Goal: Book appointment/travel/reservation

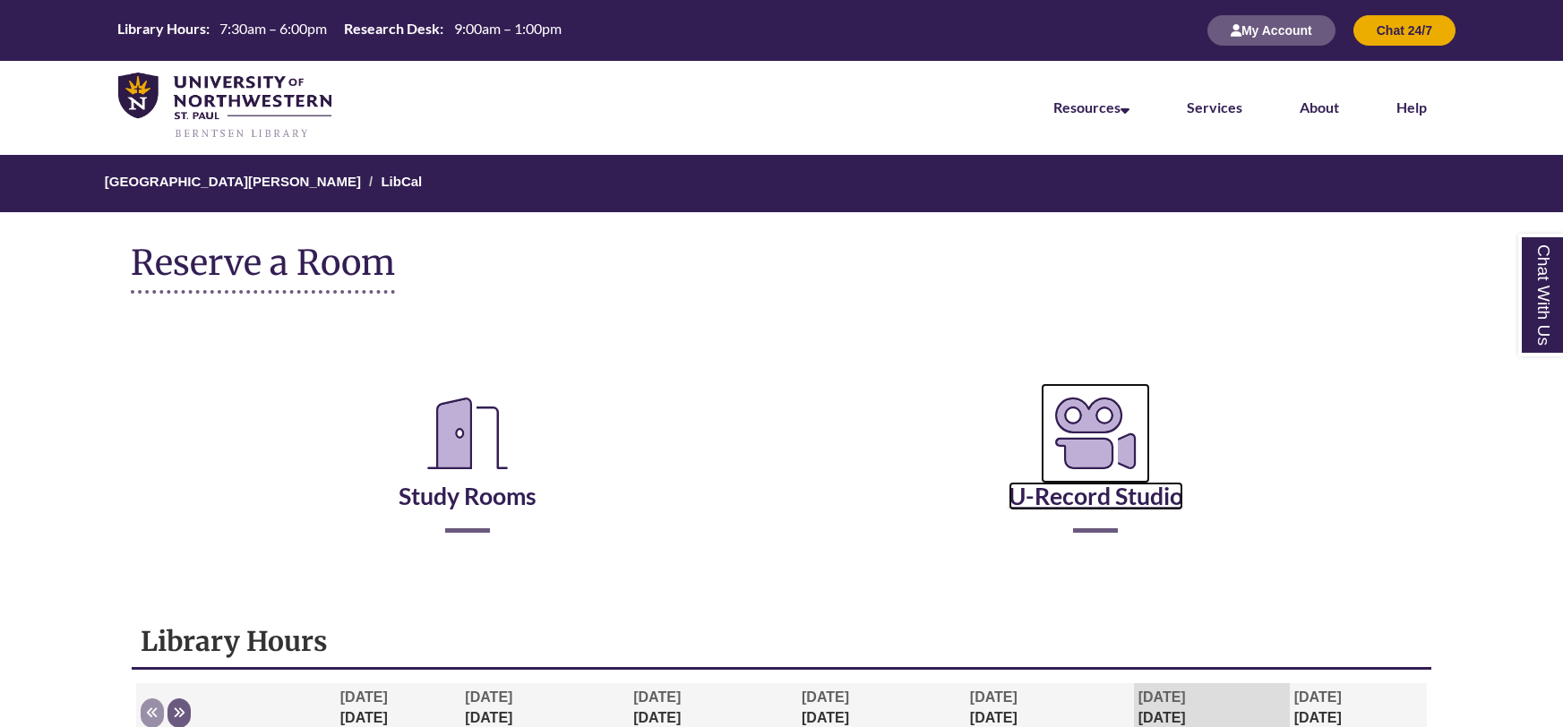
click at [1097, 503] on link "U-Record Studio" at bounding box center [1096, 473] width 175 height 73
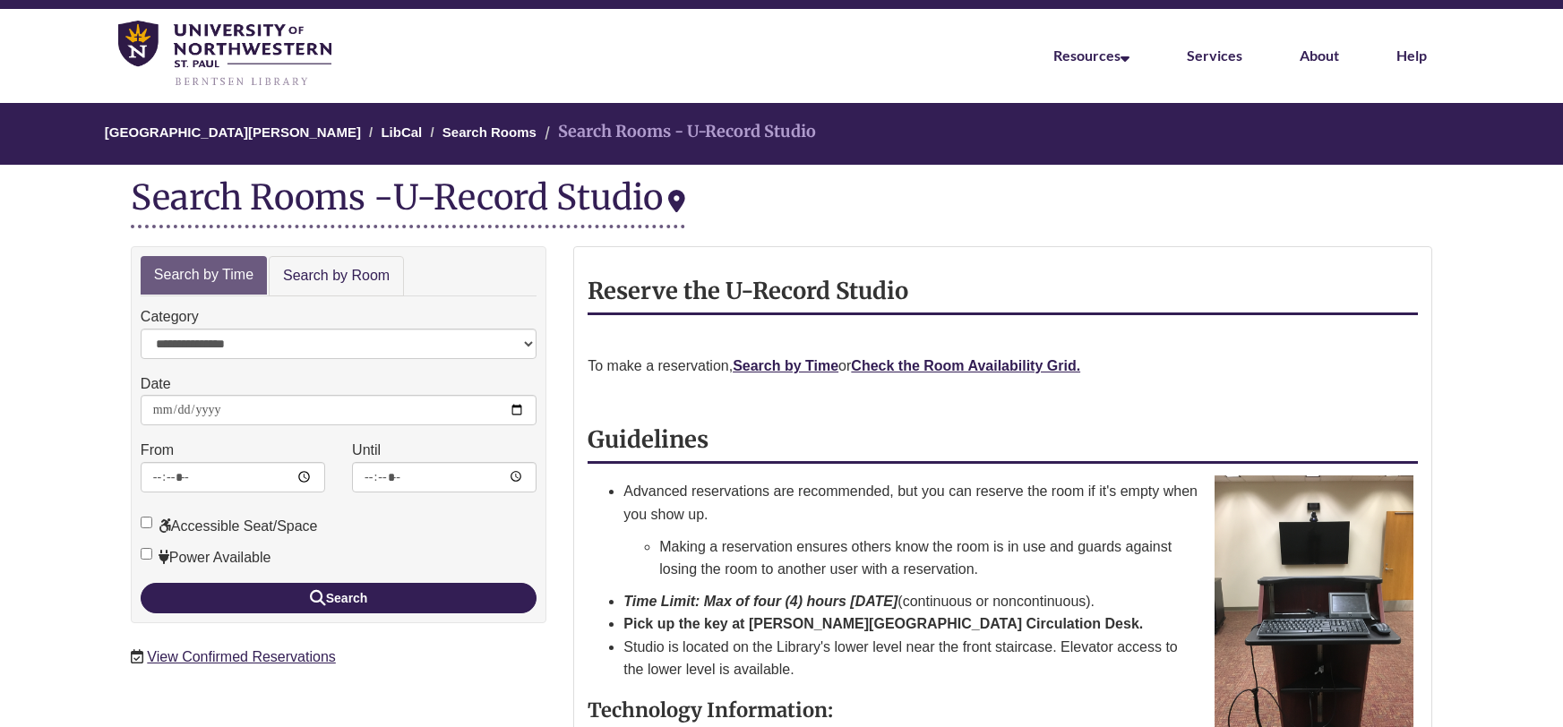
scroll to position [54, 0]
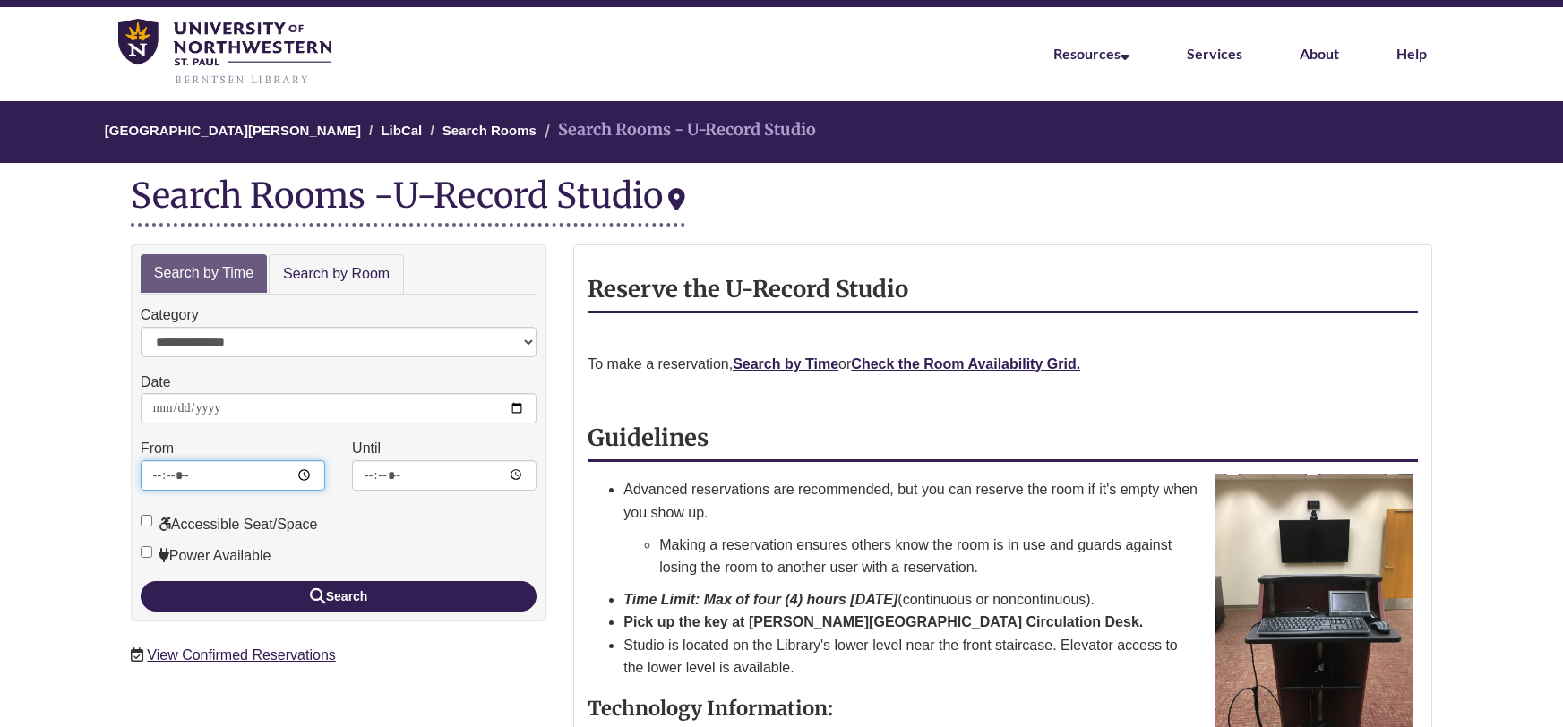
click at [255, 476] on input "*****" at bounding box center [233, 475] width 185 height 30
click at [442, 127] on link "Search Rooms" at bounding box center [489, 130] width 94 height 15
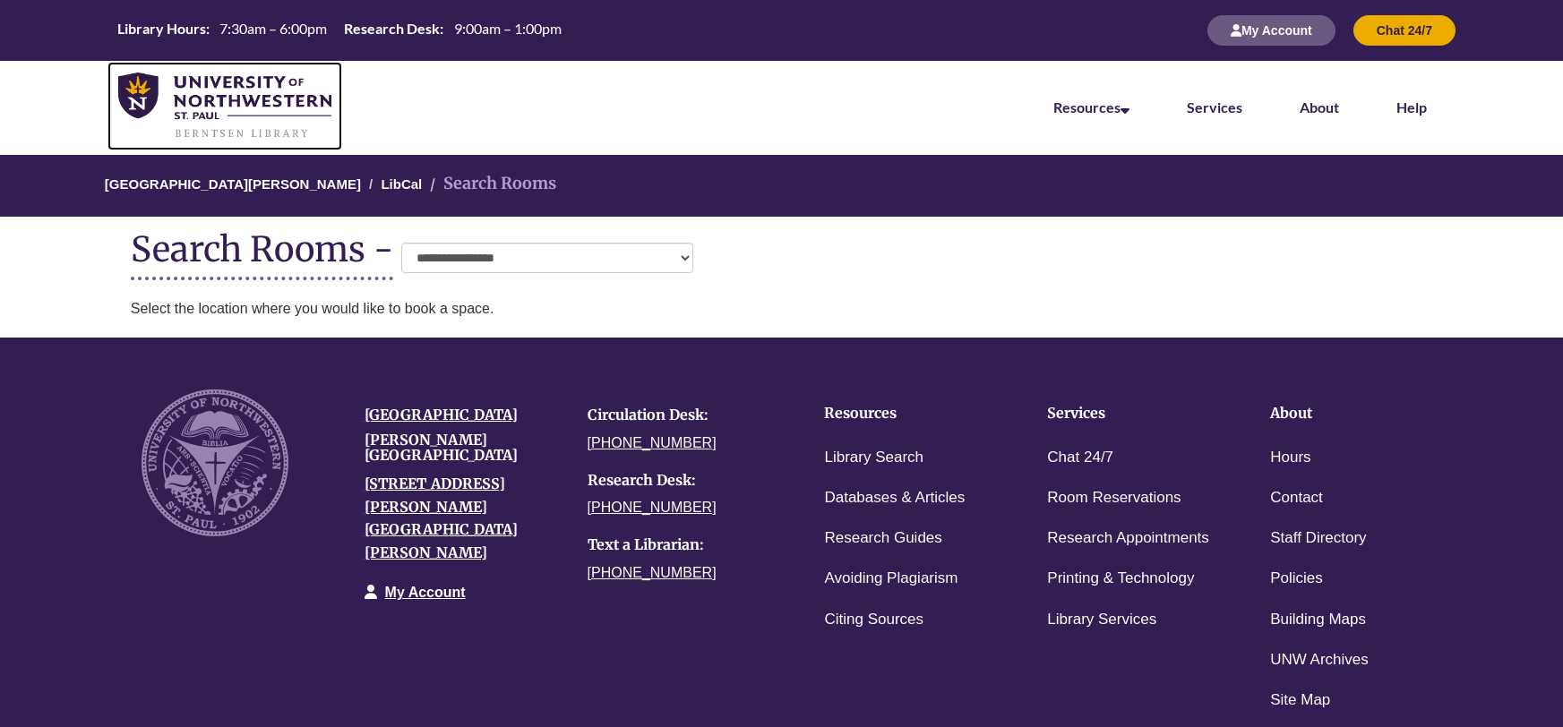
click at [177, 96] on img at bounding box center [224, 106] width 213 height 67
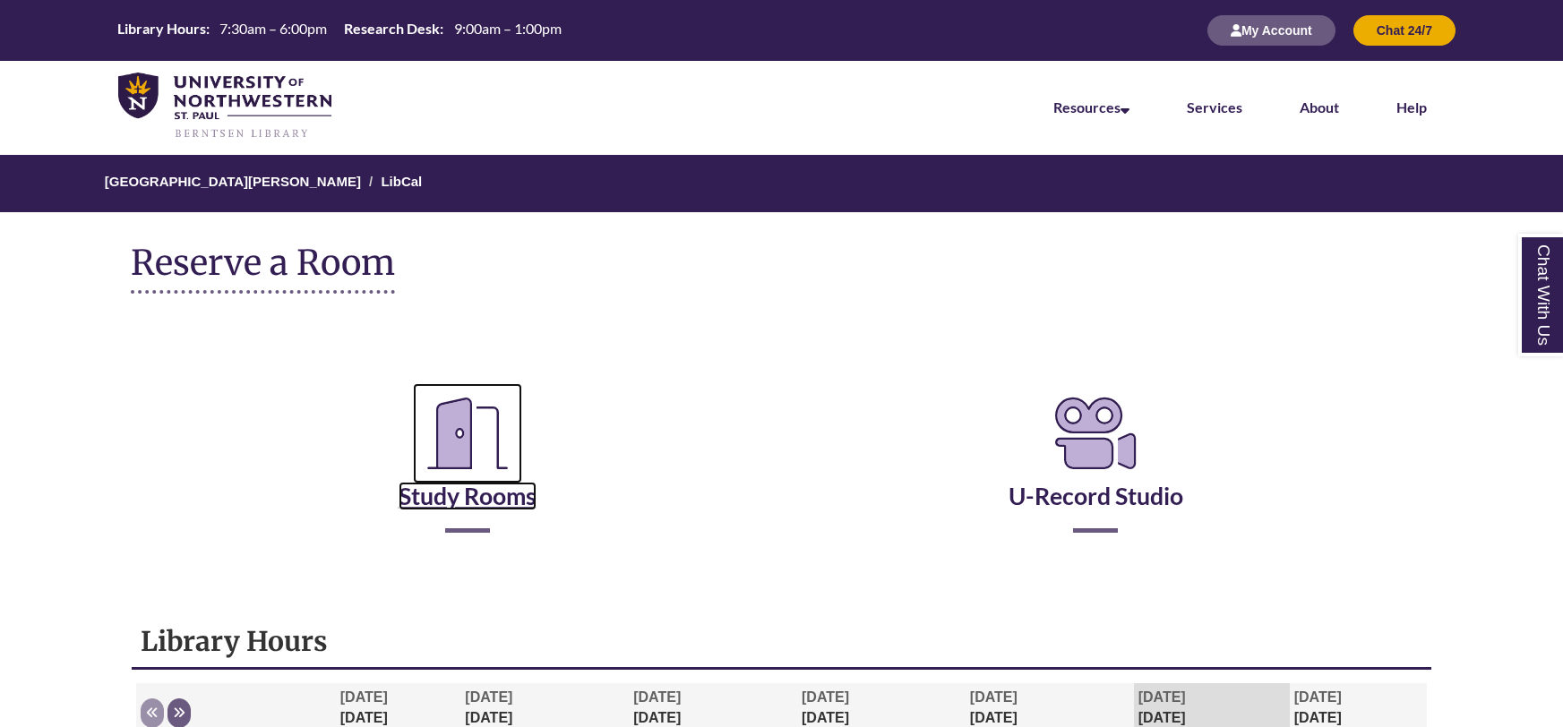
click at [490, 498] on link "Study Rooms" at bounding box center [468, 473] width 138 height 73
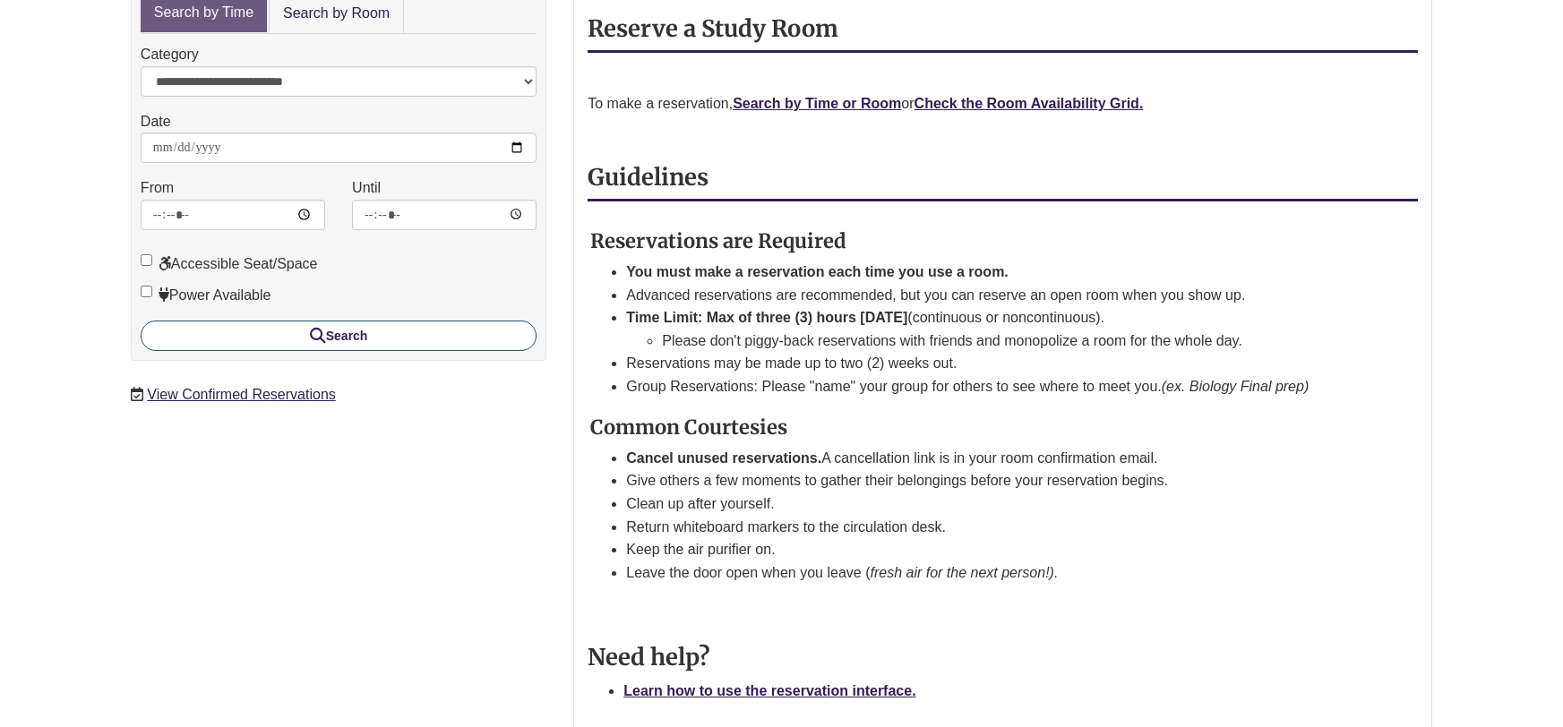
scroll to position [295, 0]
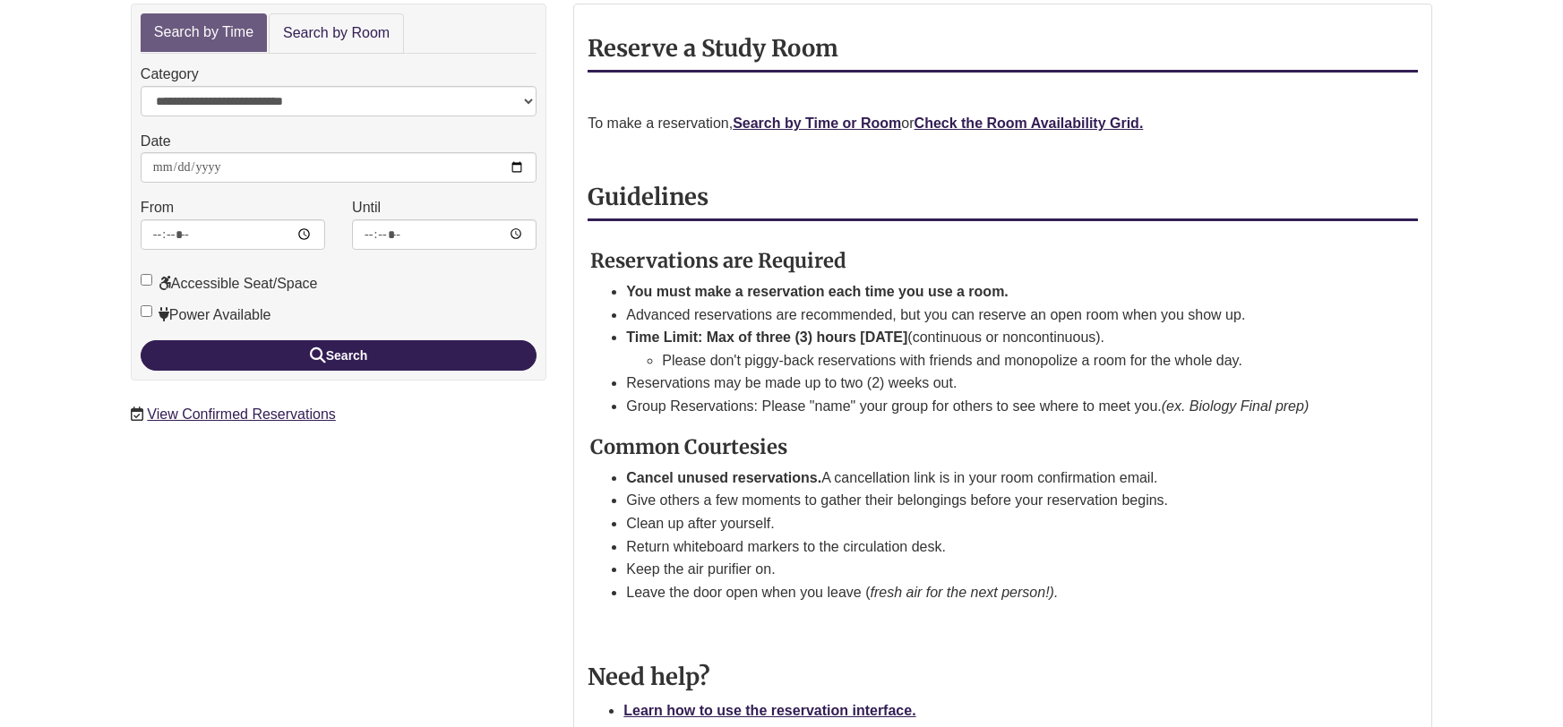
click at [1120, 112] on p "To make a reservation, Search by Time or Room or Check the Room Availability Gr…" at bounding box center [1003, 123] width 830 height 23
click at [1121, 146] on p at bounding box center [1003, 155] width 830 height 23
click at [1129, 123] on strong "Check the Room Availability Grid." at bounding box center [1029, 123] width 229 height 15
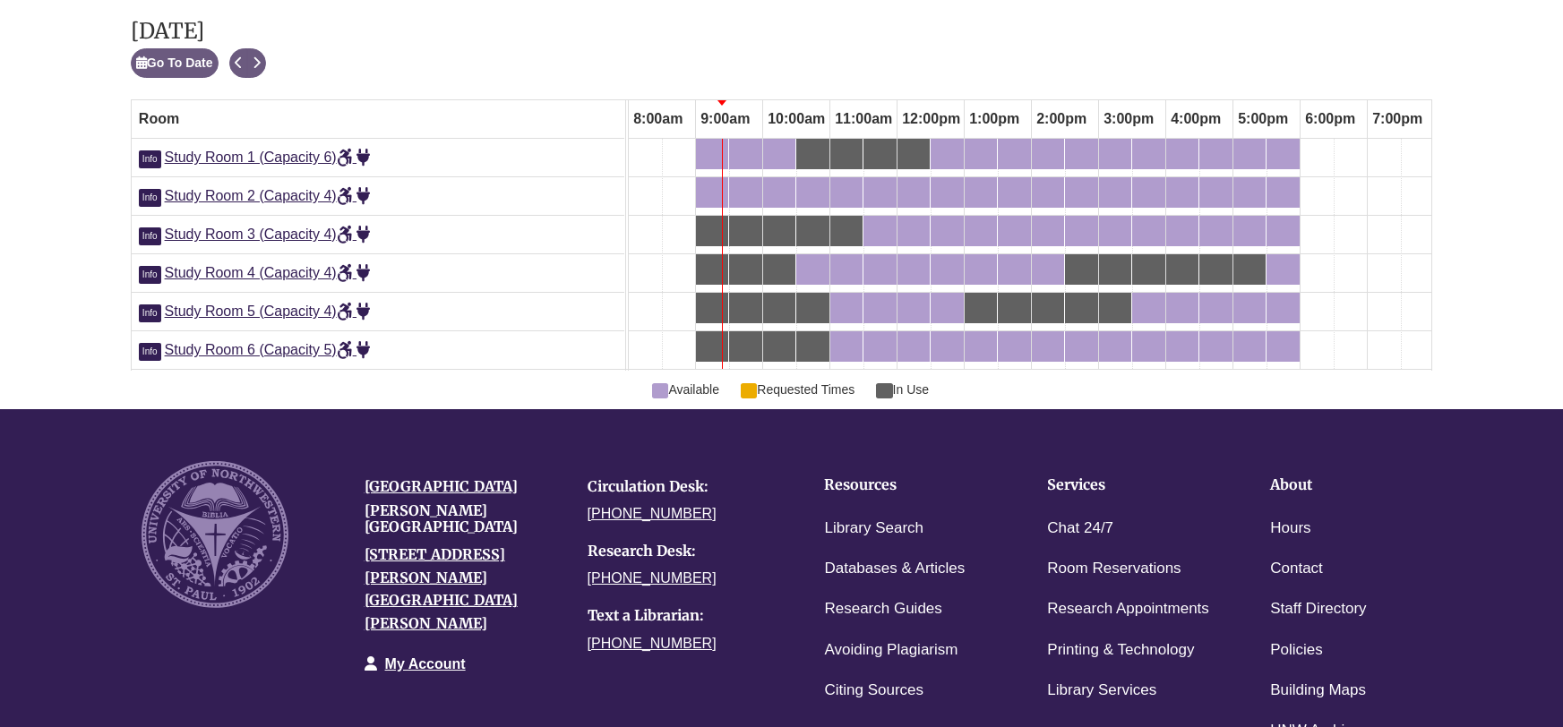
scroll to position [1017, 0]
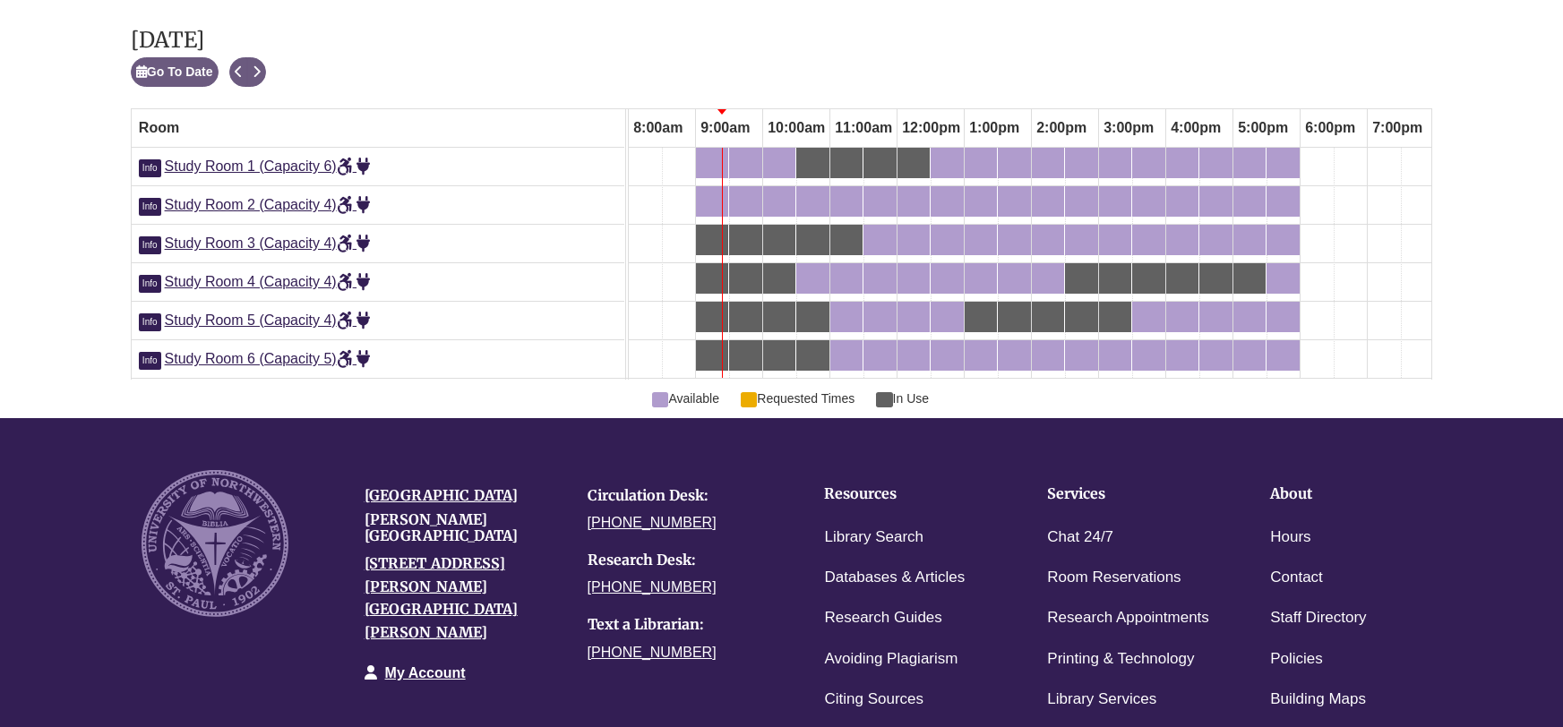
click at [722, 165] on div at bounding box center [722, 263] width 1 height 230
click at [745, 162] on div "9:30am Friday, September 19, 2025 - Study Room 1 - Available" at bounding box center [746, 163] width 30 height 20
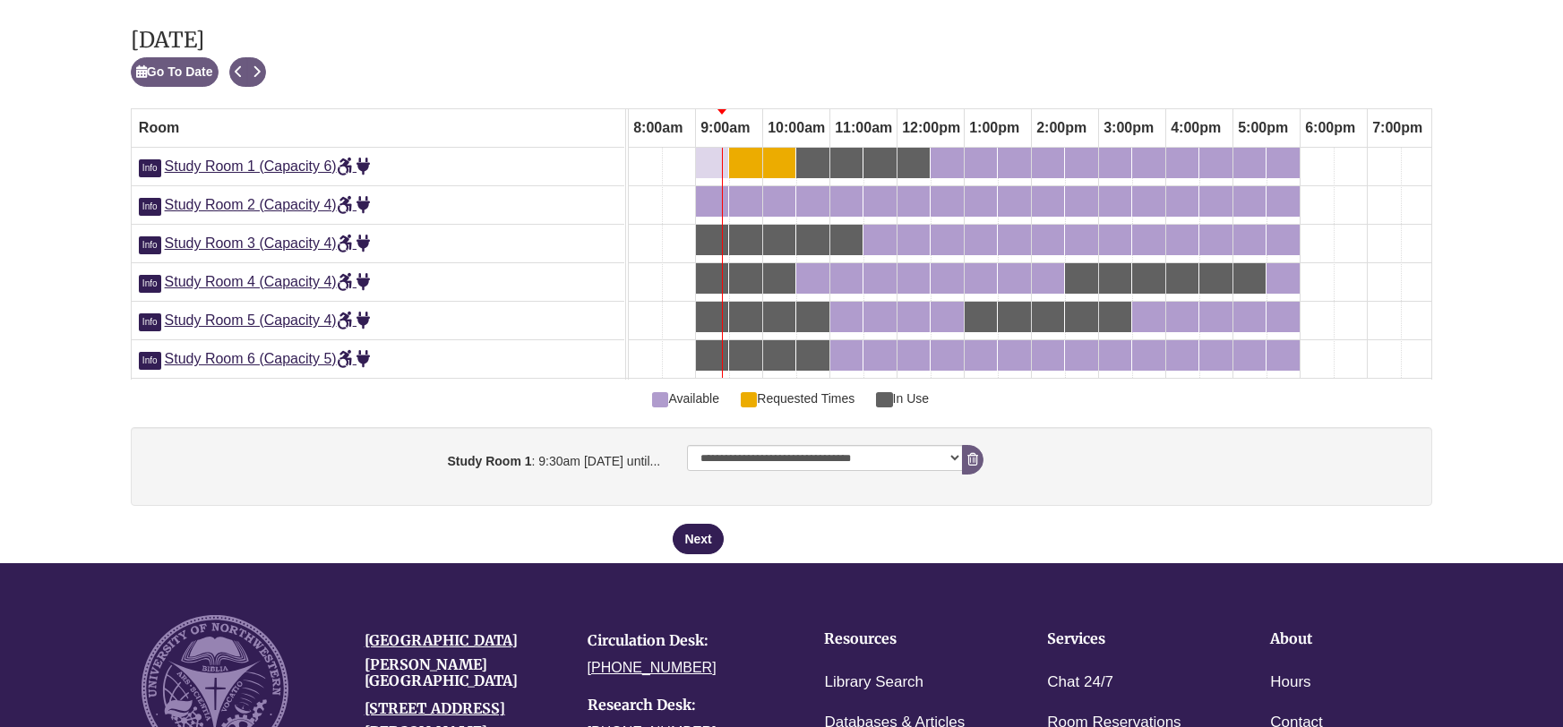
click at [718, 168] on div "9:00am Friday, September 19, 2025 - Study Room 1 - Available" at bounding box center [712, 163] width 29 height 20
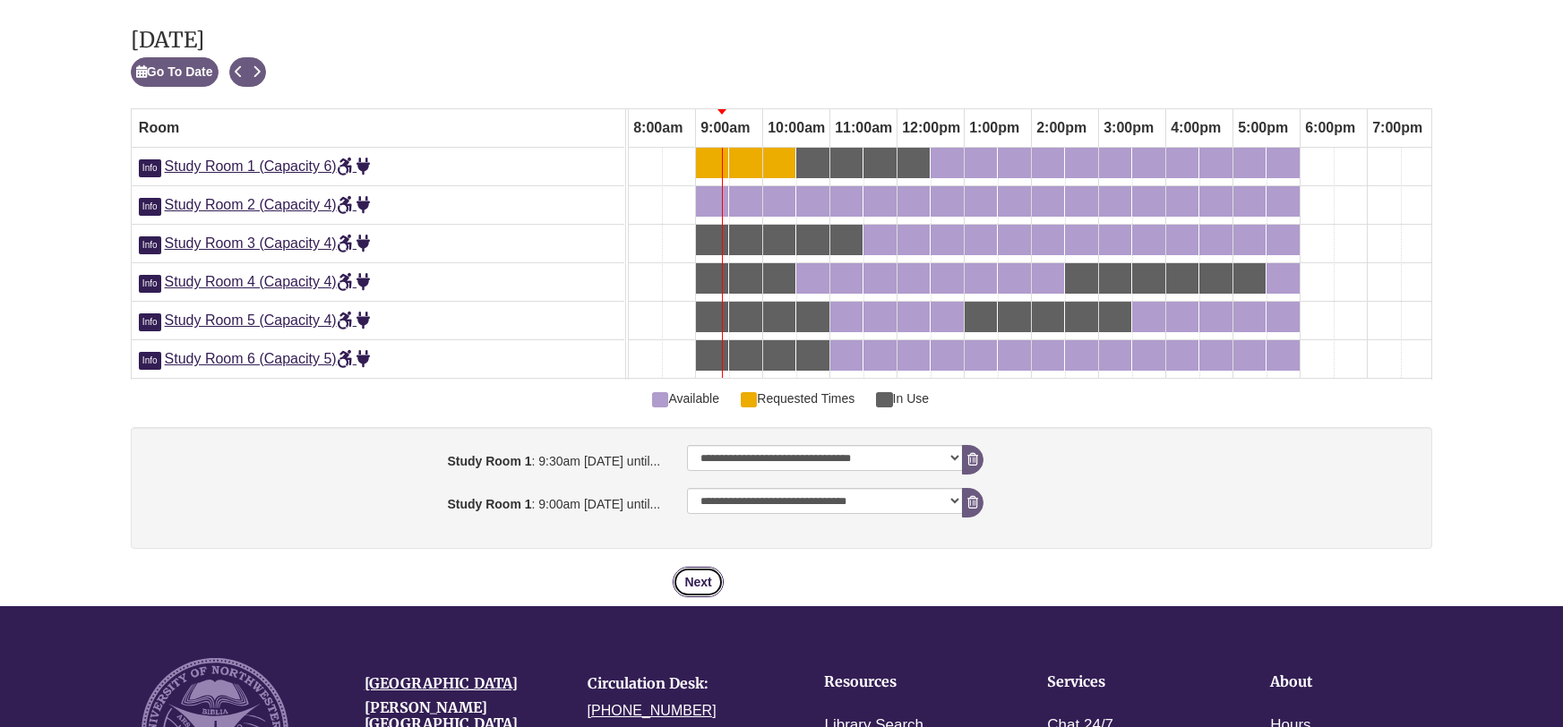
click at [692, 584] on button "Next" at bounding box center [698, 582] width 50 height 30
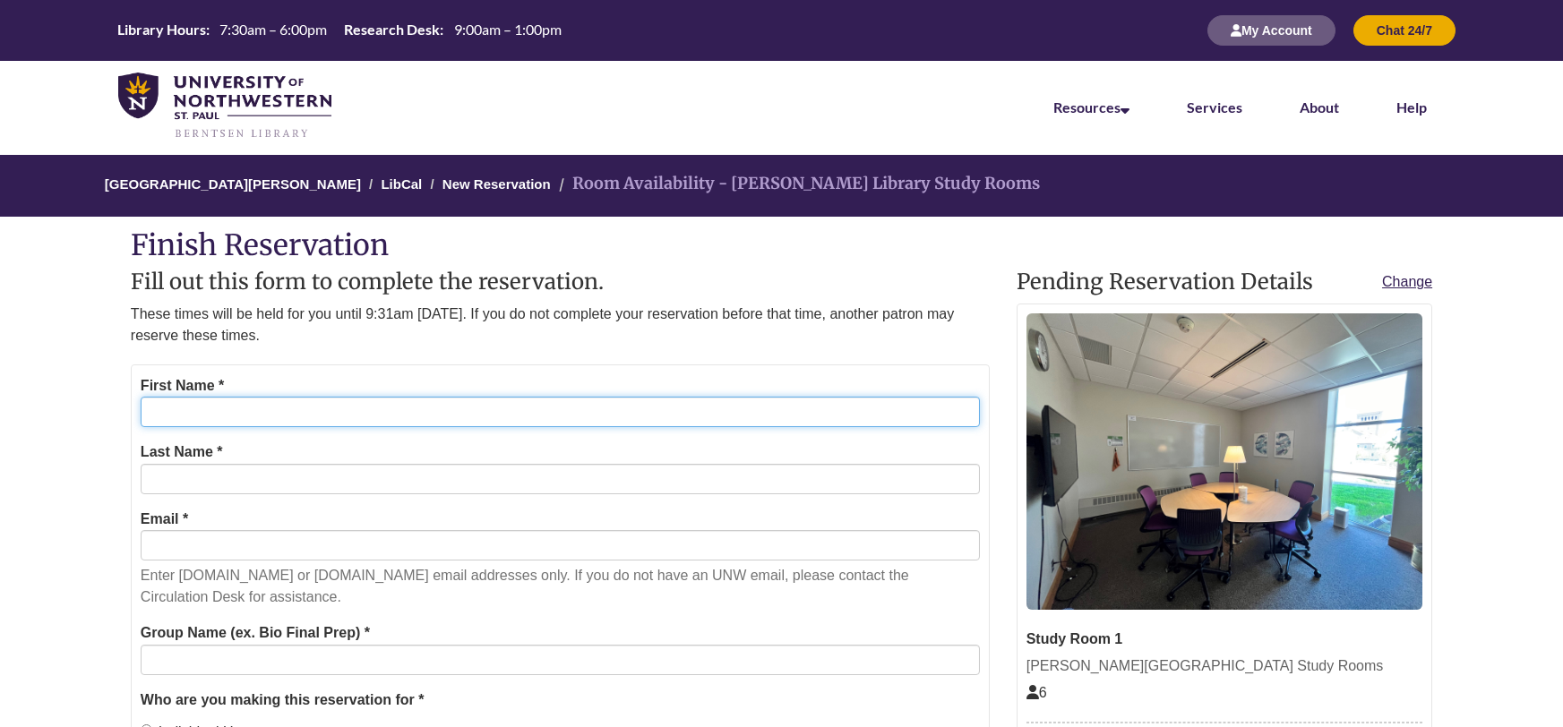
click at [356, 414] on input "First Name *" at bounding box center [560, 412] width 839 height 30
type input "**"
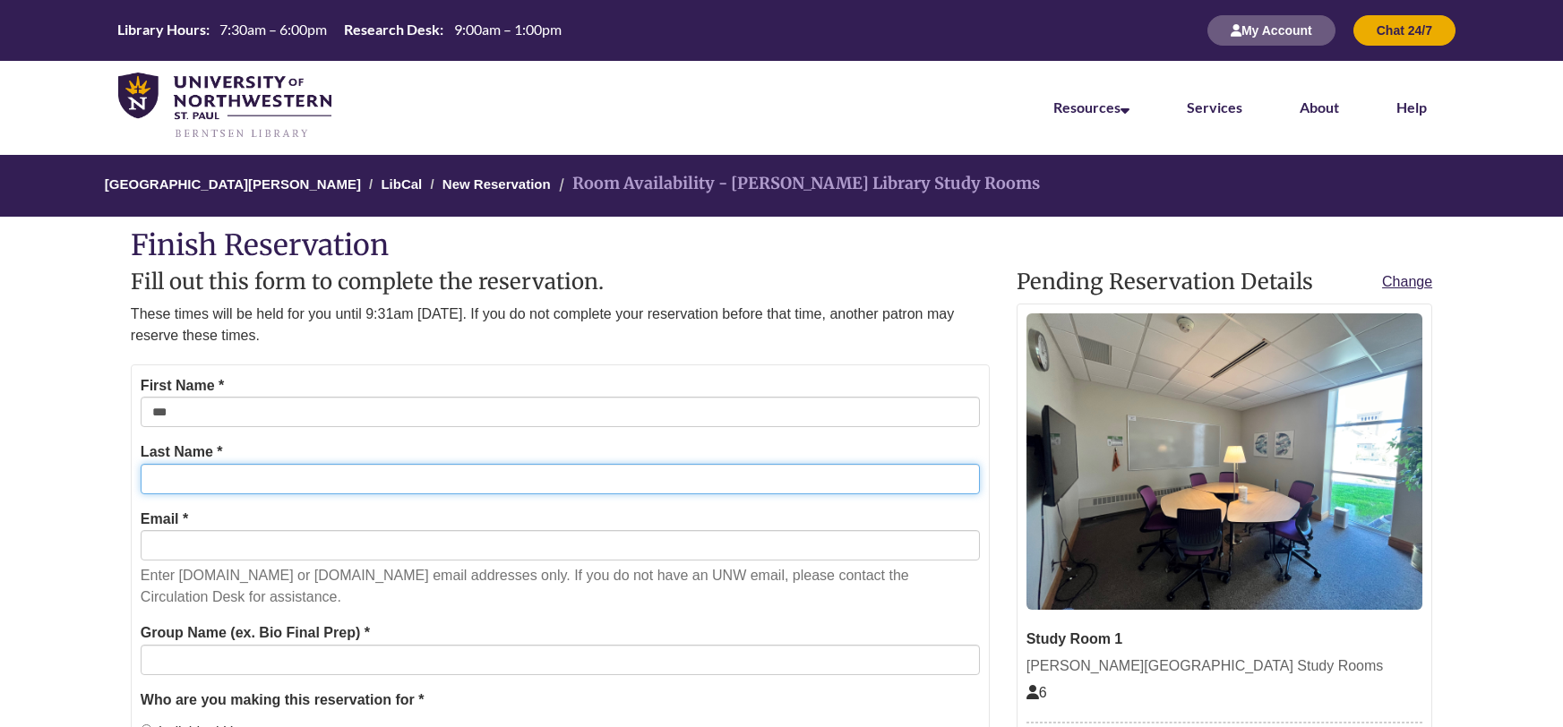
click at [514, 485] on input "Last Name *" at bounding box center [560, 479] width 839 height 30
type input "******"
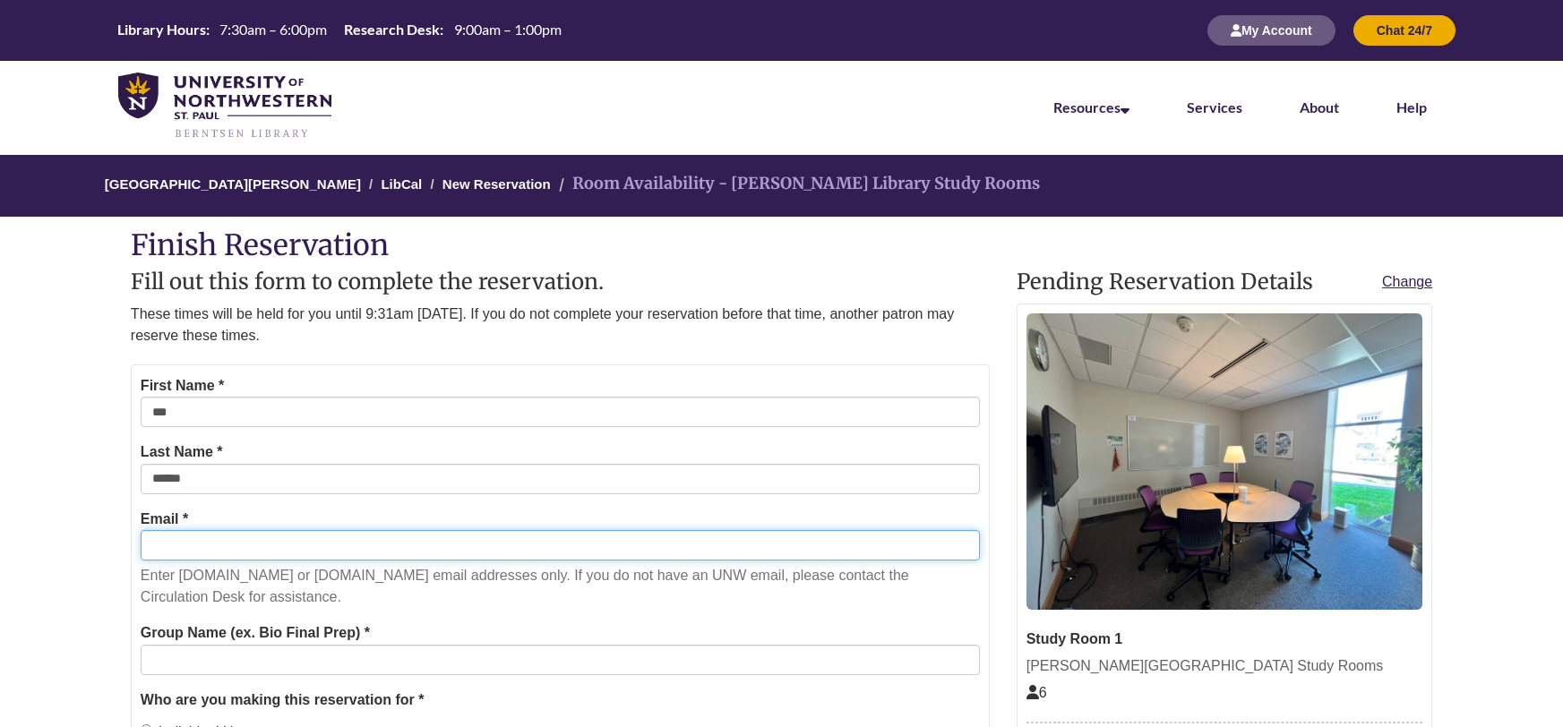
click at [547, 550] on input "Email *" at bounding box center [560, 545] width 839 height 30
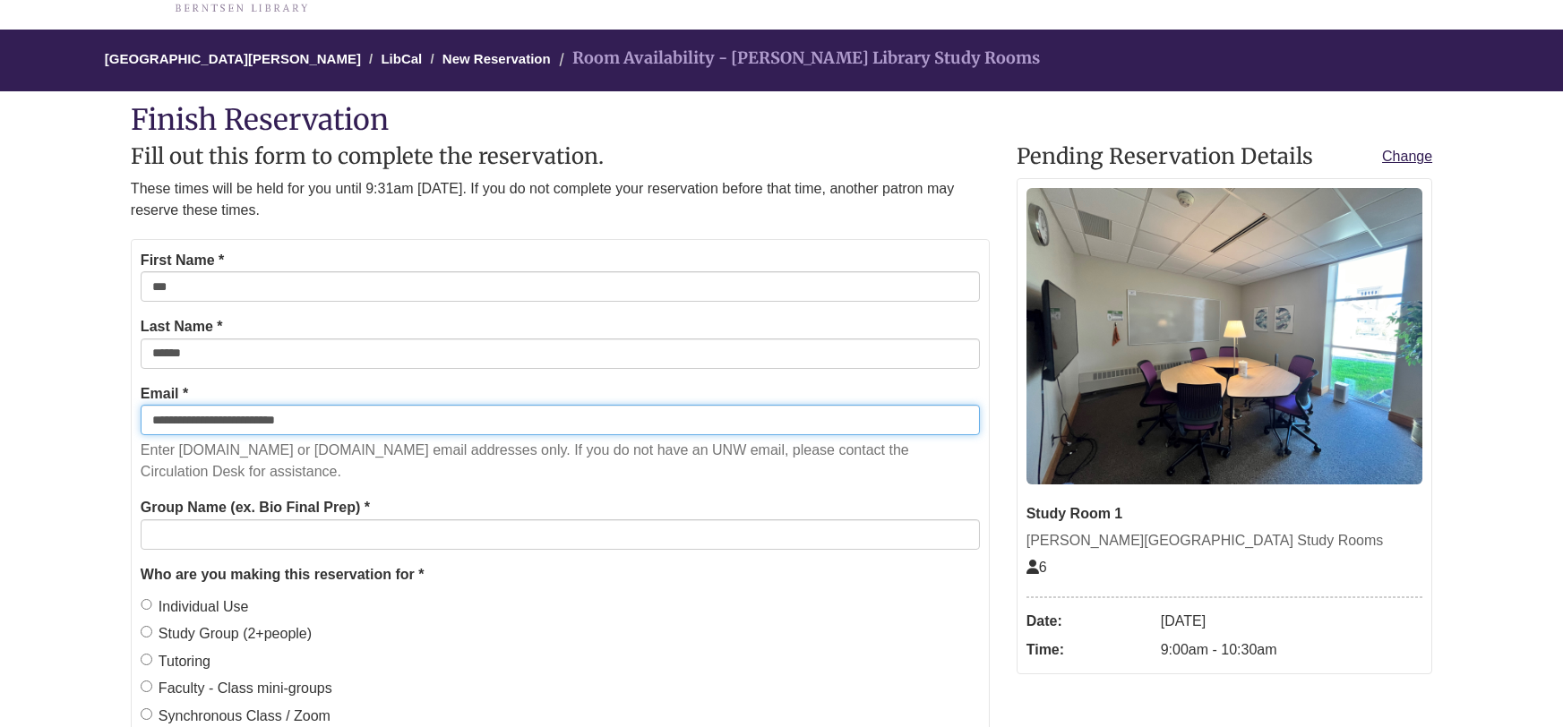
scroll to position [126, 0]
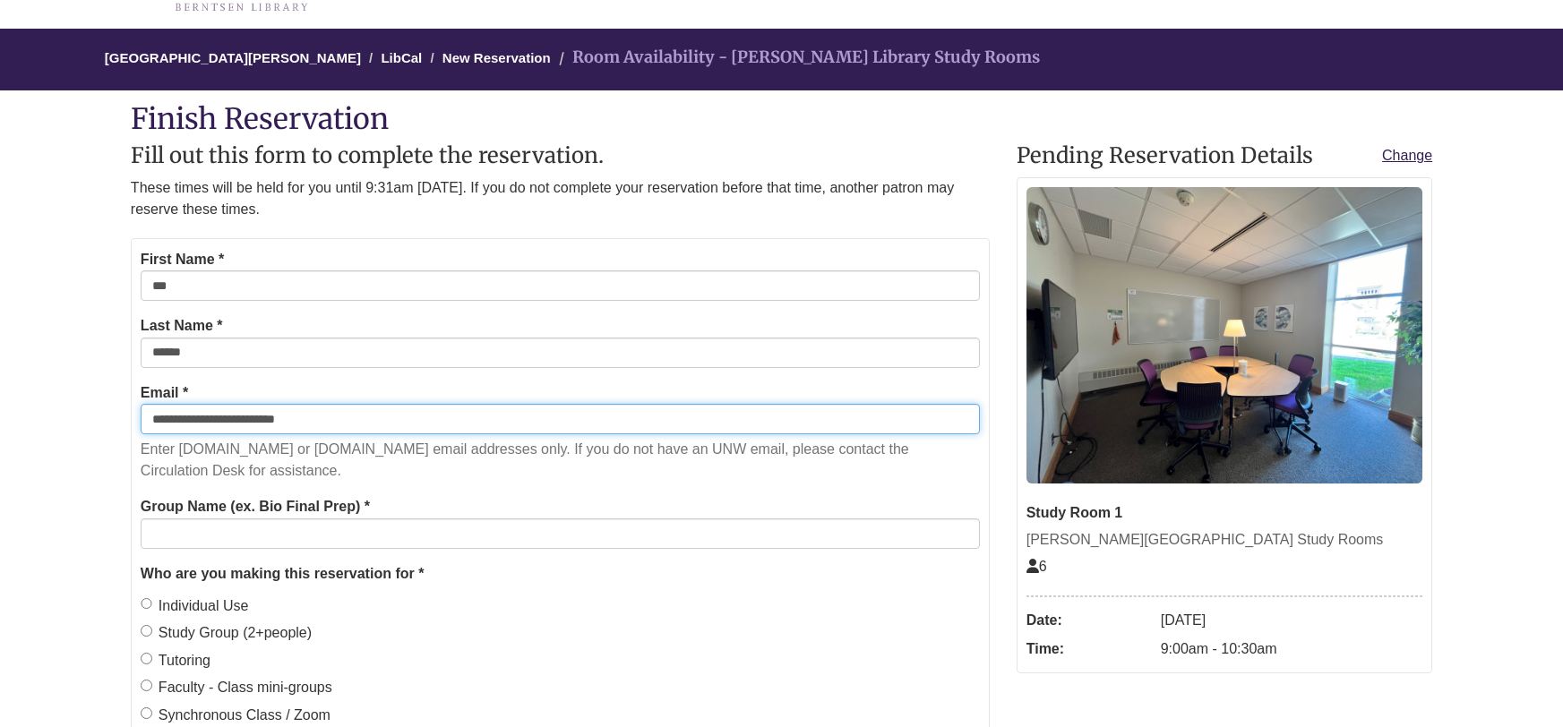
type input "**********"
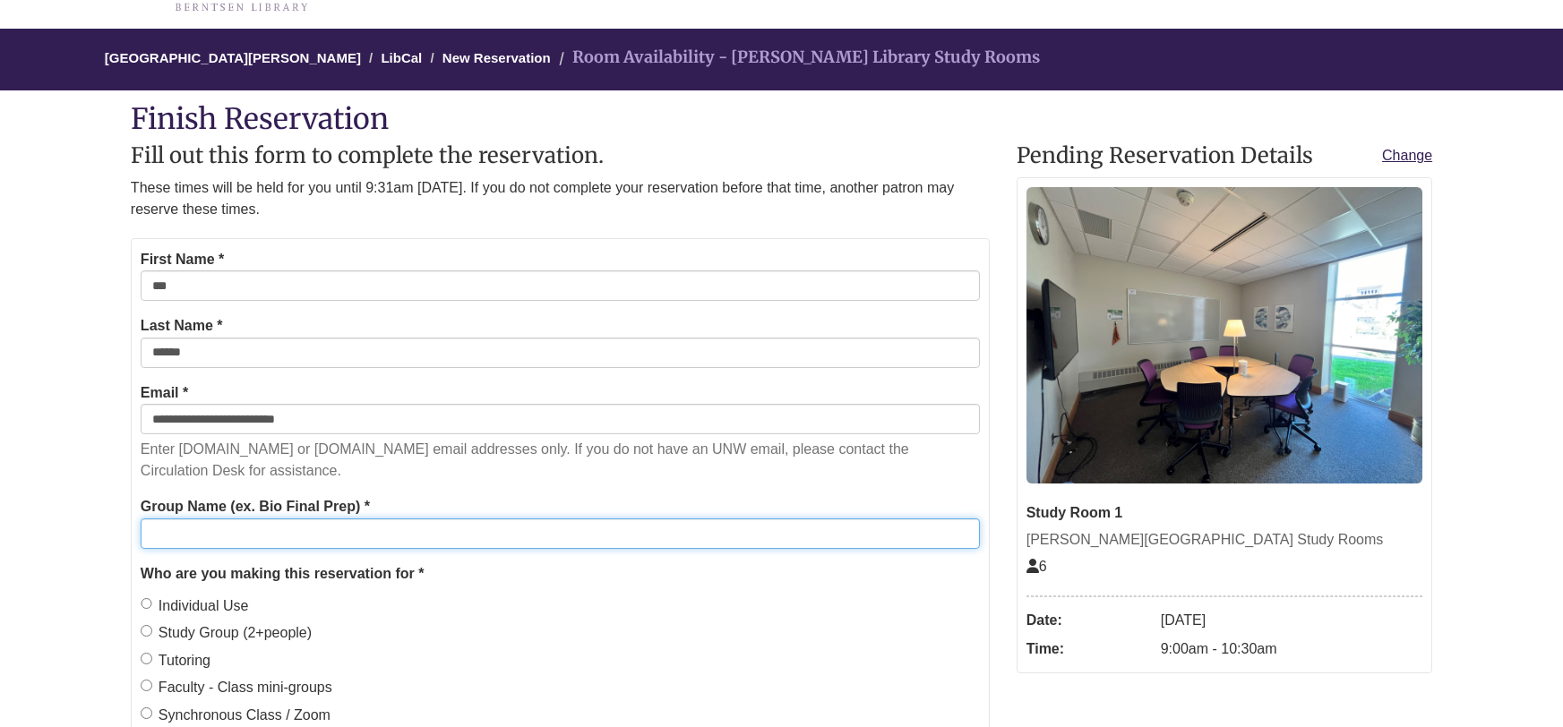
click at [331, 539] on input "Group Name (ex. Bio Final Prep) *" at bounding box center [560, 534] width 839 height 30
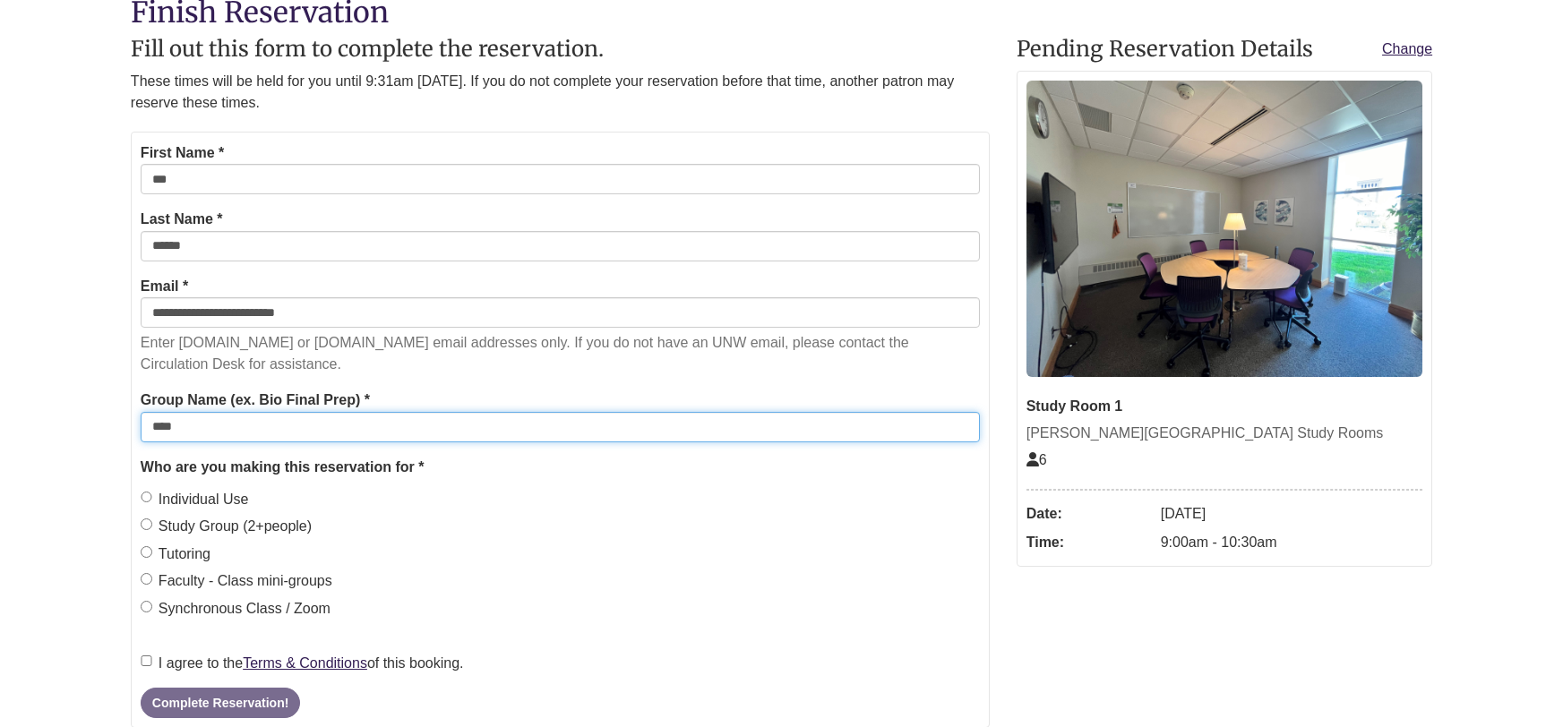
scroll to position [245, 0]
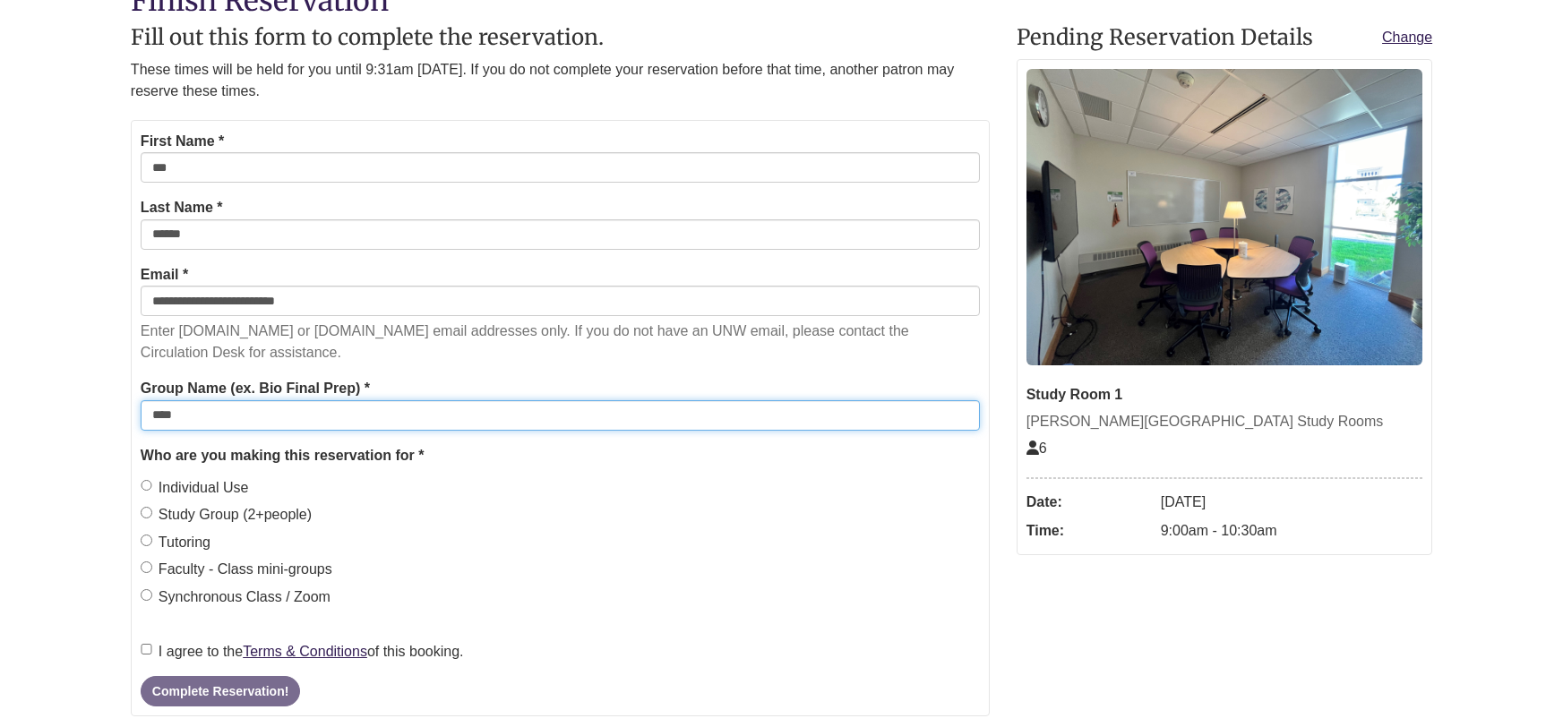
type input "****"
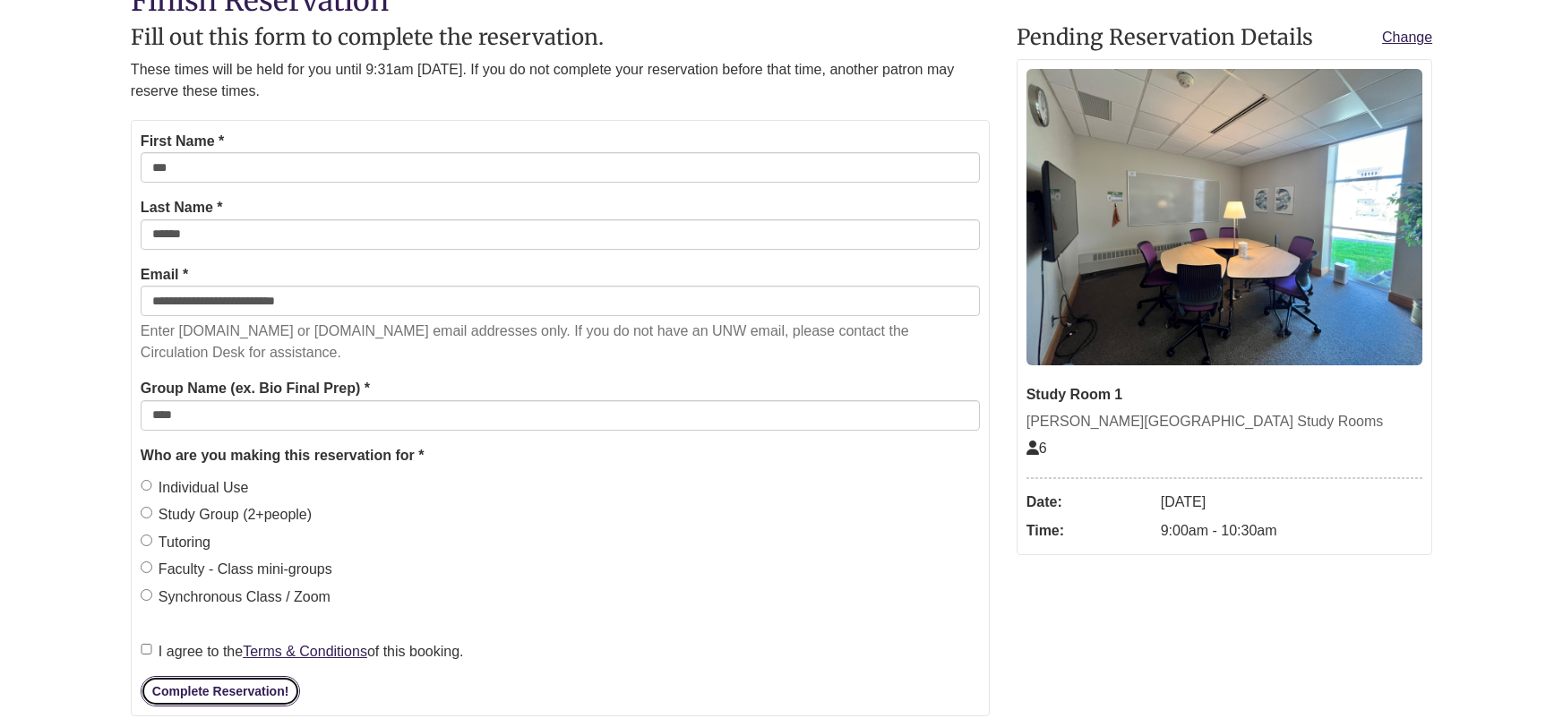
click at [197, 689] on button "Complete Reservation!" at bounding box center [220, 691] width 159 height 30
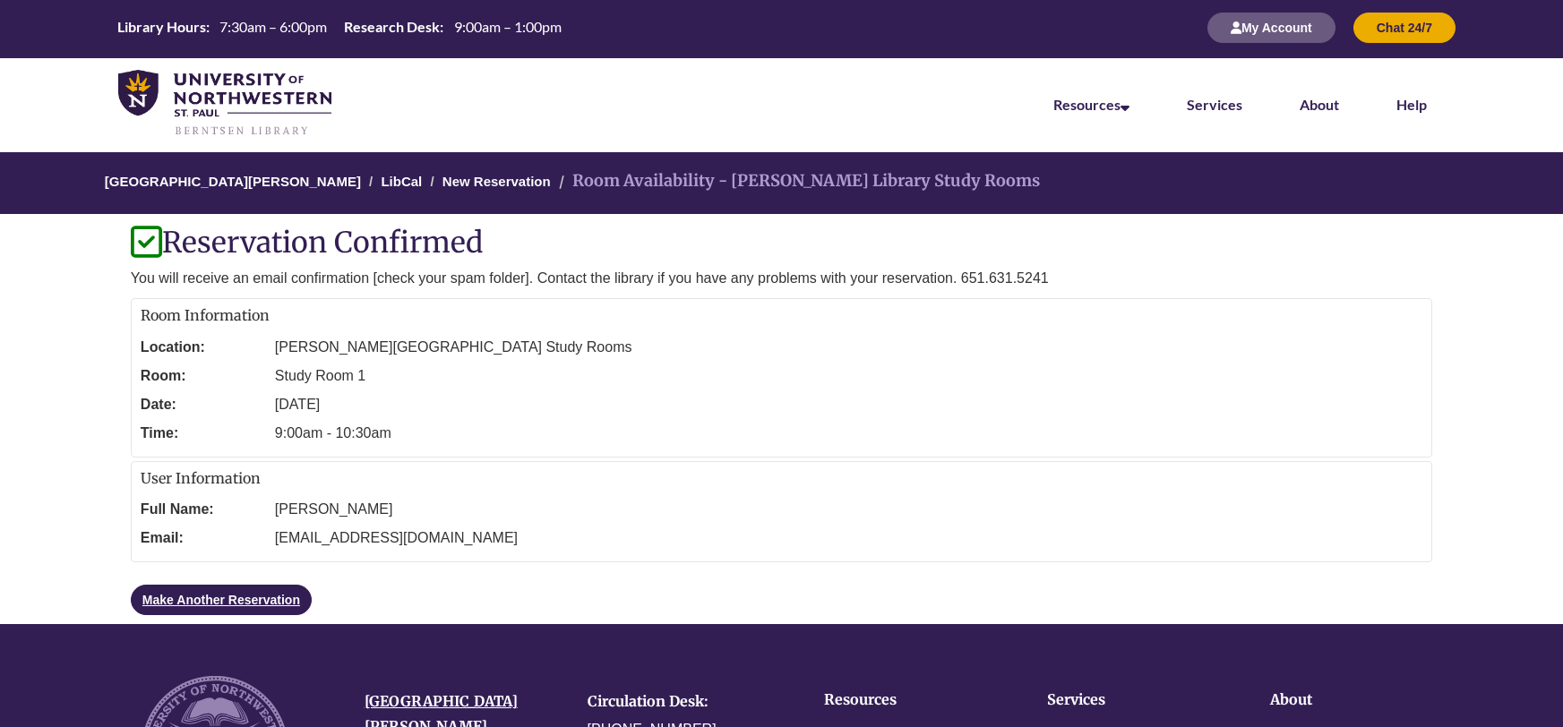
scroll to position [0, 0]
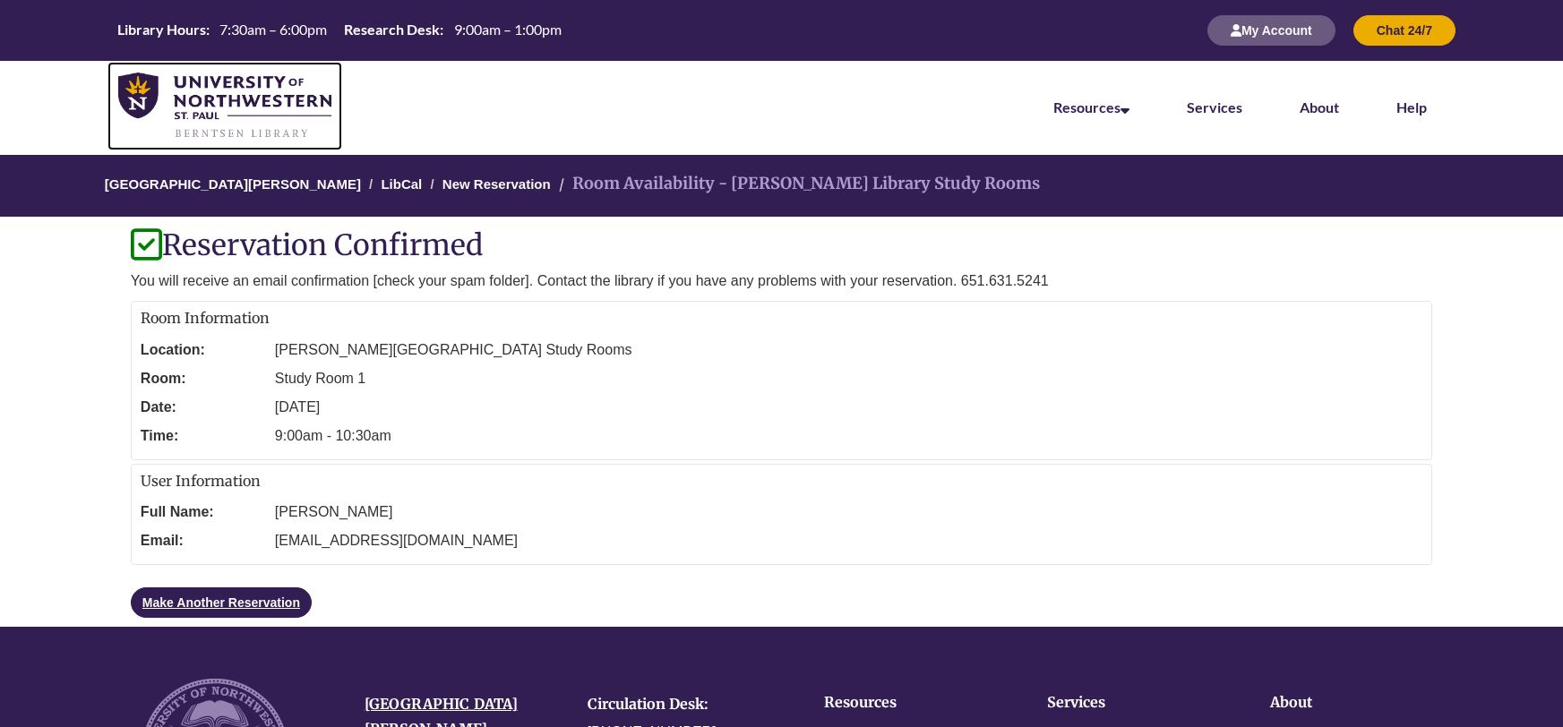
click at [258, 108] on img at bounding box center [224, 106] width 213 height 67
